Goal: Transaction & Acquisition: Subscribe to service/newsletter

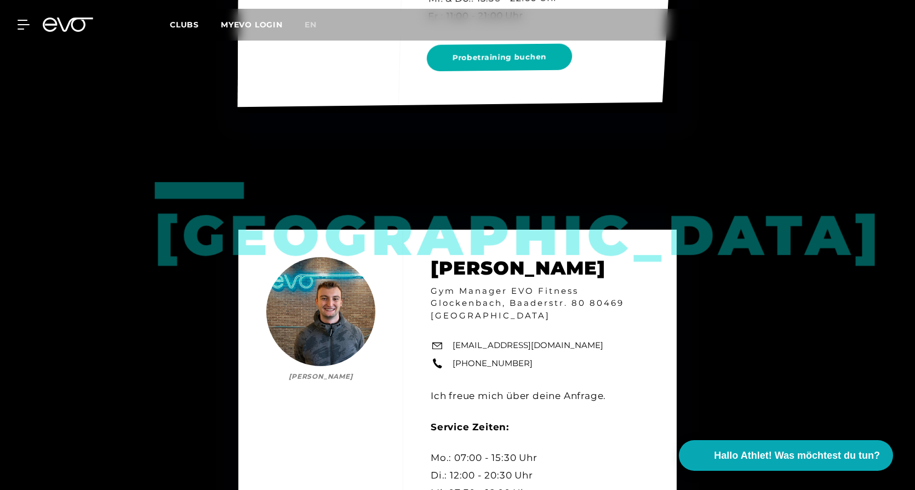
scroll to position [1315, 0]
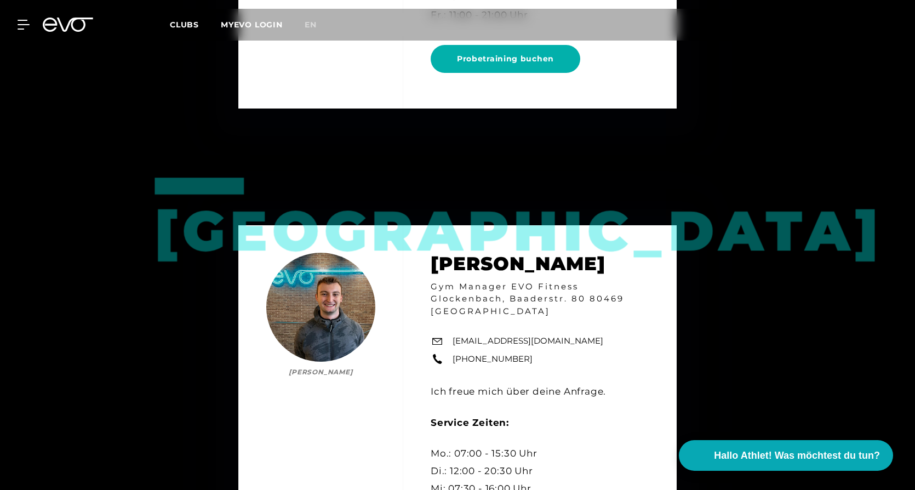
click at [21, 22] on icon at bounding box center [24, 25] width 12 height 10
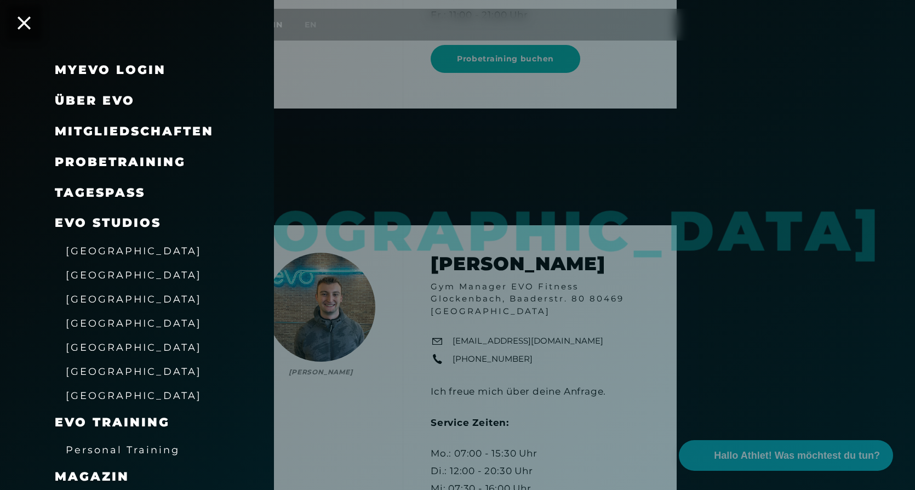
click at [110, 252] on span "[GEOGRAPHIC_DATA]" at bounding box center [134, 251] width 136 height 12
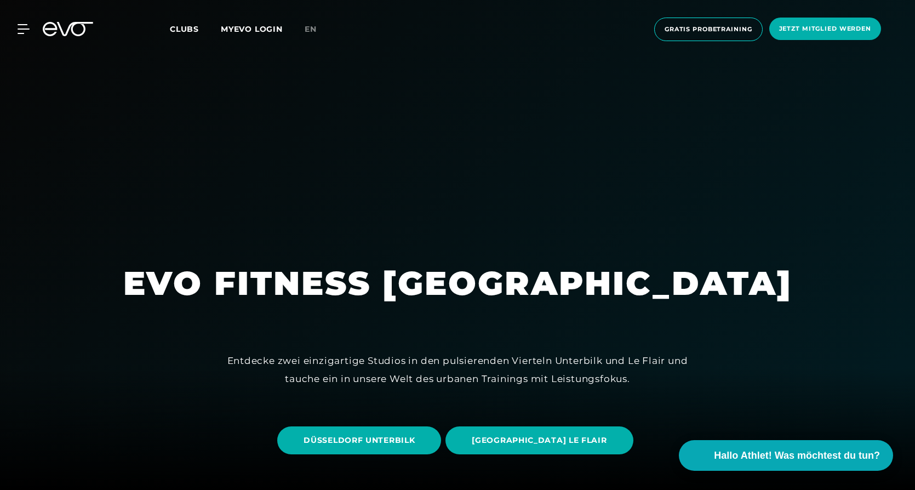
click at [808, 33] on span "Jetzt Mitglied werden" at bounding box center [825, 29] width 112 height 22
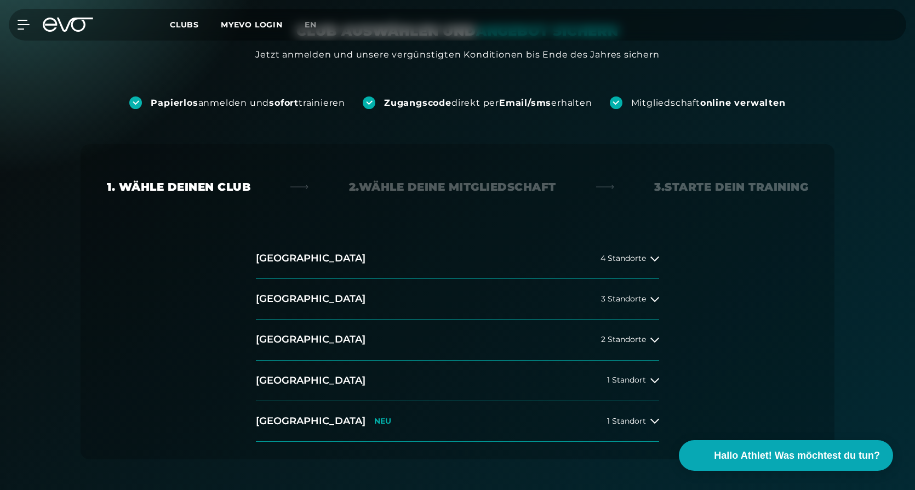
scroll to position [110, 0]
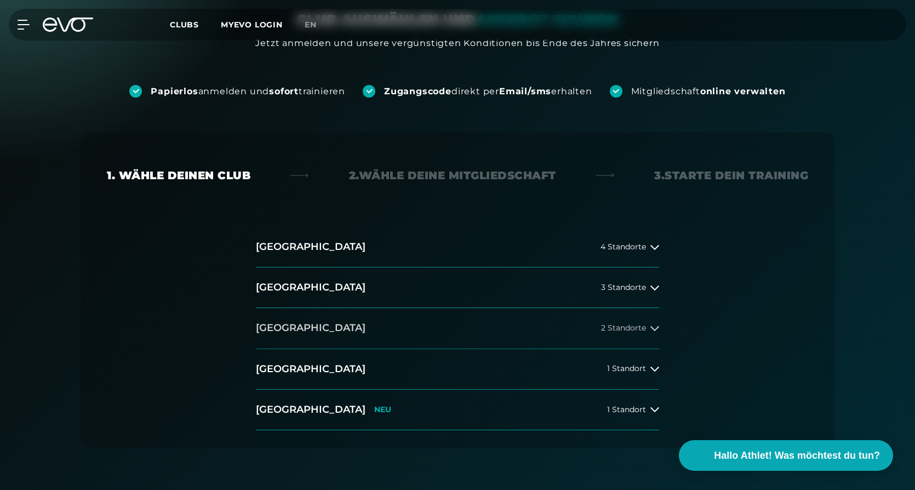
click at [636, 327] on span "2 Standorte" at bounding box center [623, 328] width 45 height 8
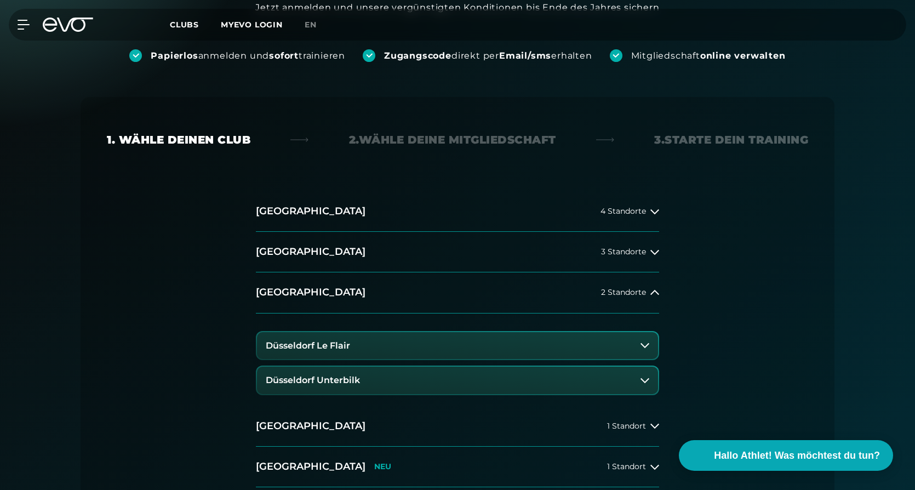
scroll to position [164, 0]
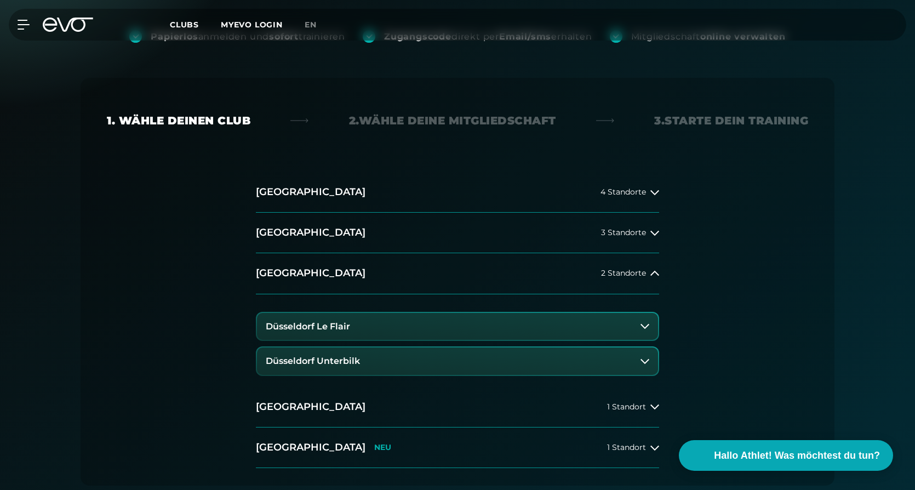
click at [337, 365] on button "Düsseldorf Unterbilk" at bounding box center [457, 360] width 401 height 27
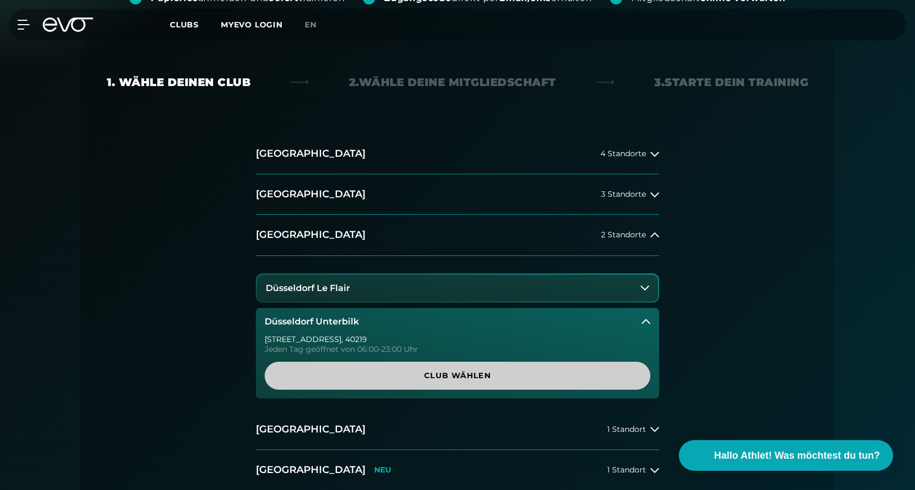
scroll to position [219, 0]
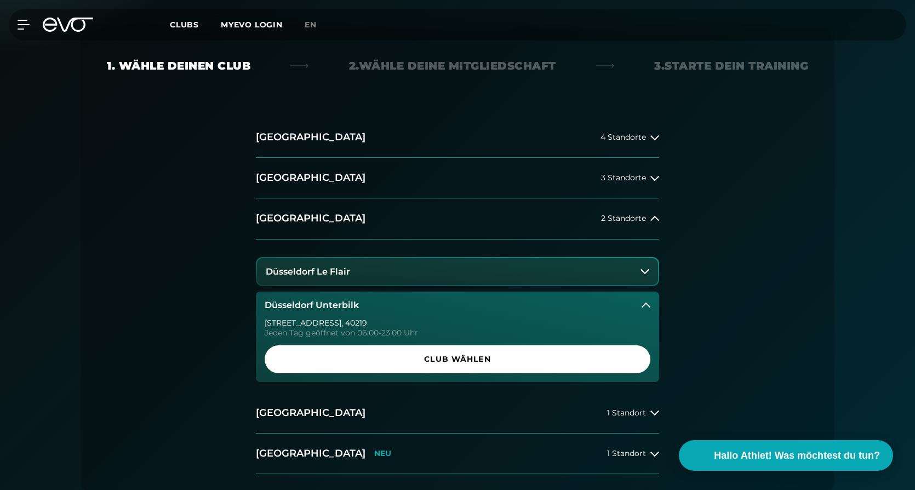
click at [392, 276] on button "Düsseldorf Le Flair" at bounding box center [457, 271] width 401 height 27
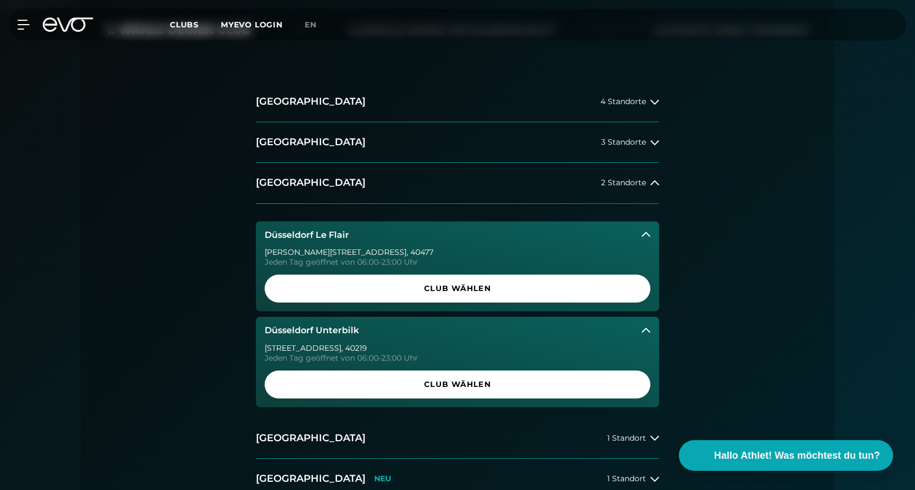
scroll to position [274, 0]
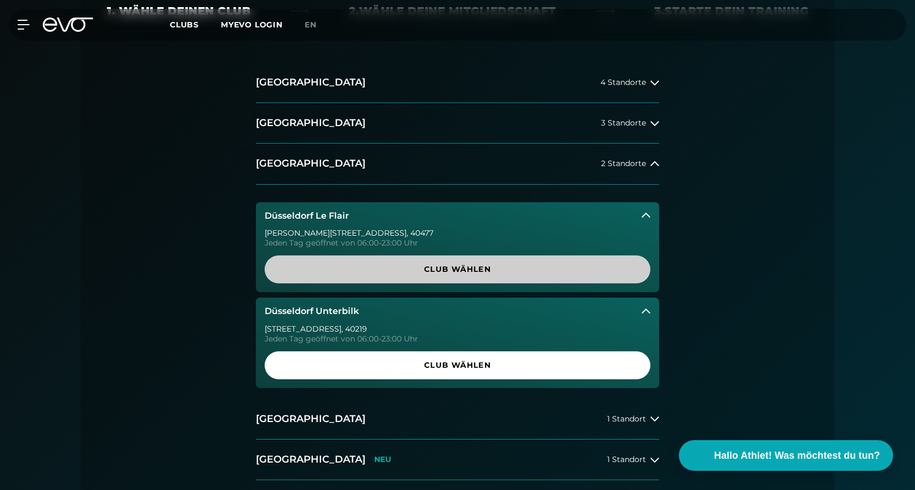
click at [337, 267] on span "Club wählen" at bounding box center [457, 270] width 333 height 12
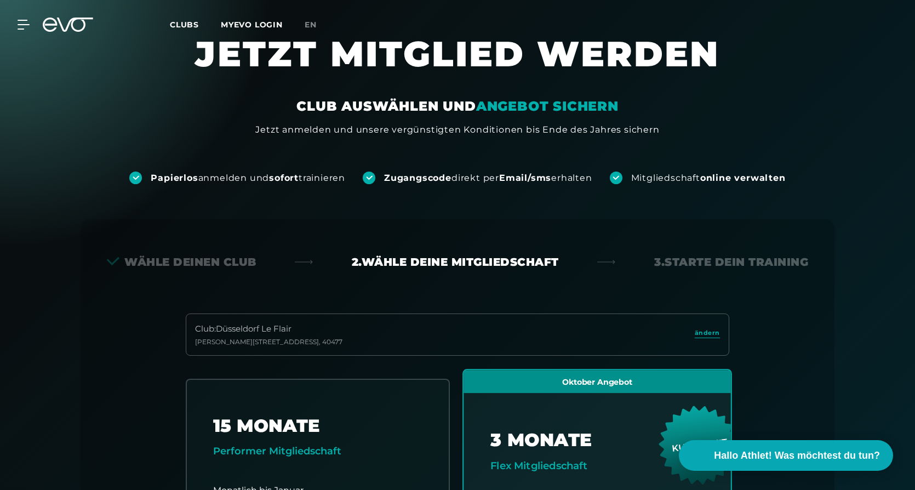
scroll to position [0, 0]
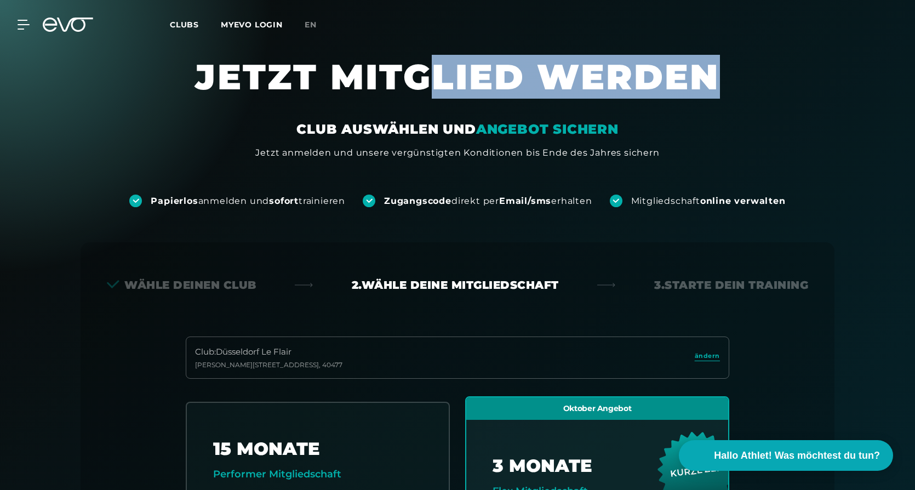
drag, startPoint x: 443, startPoint y: 83, endPoint x: 743, endPoint y: 67, distance: 301.2
click at [743, 67] on h1 "JETZT MITGLIED WERDEN" at bounding box center [457, 88] width 657 height 66
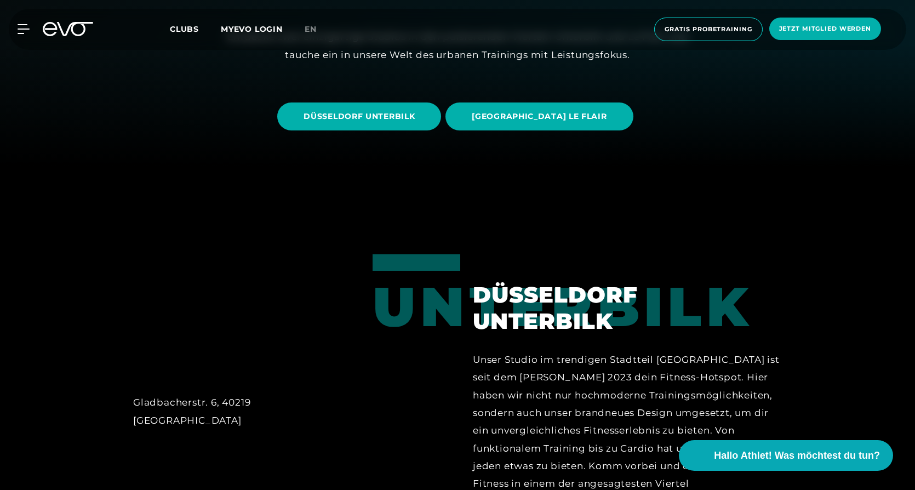
scroll to position [329, 0]
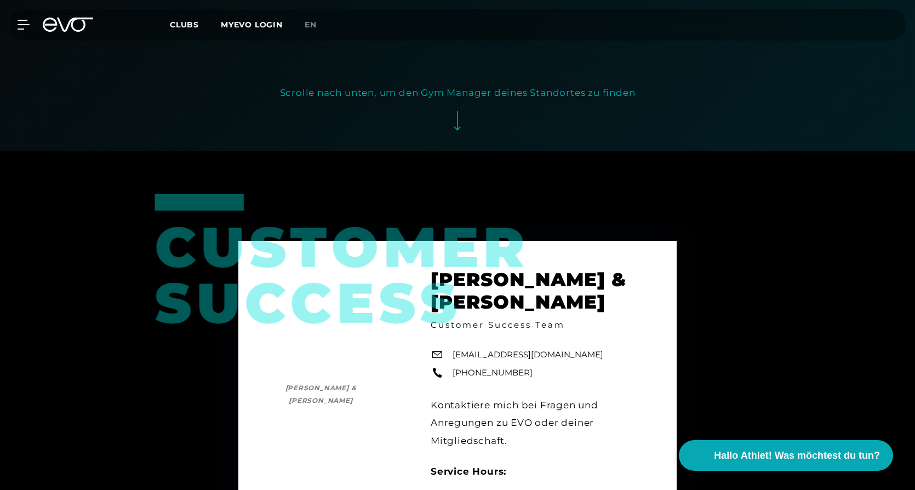
scroll to position [493, 0]
